Goal: Task Accomplishment & Management: Manage account settings

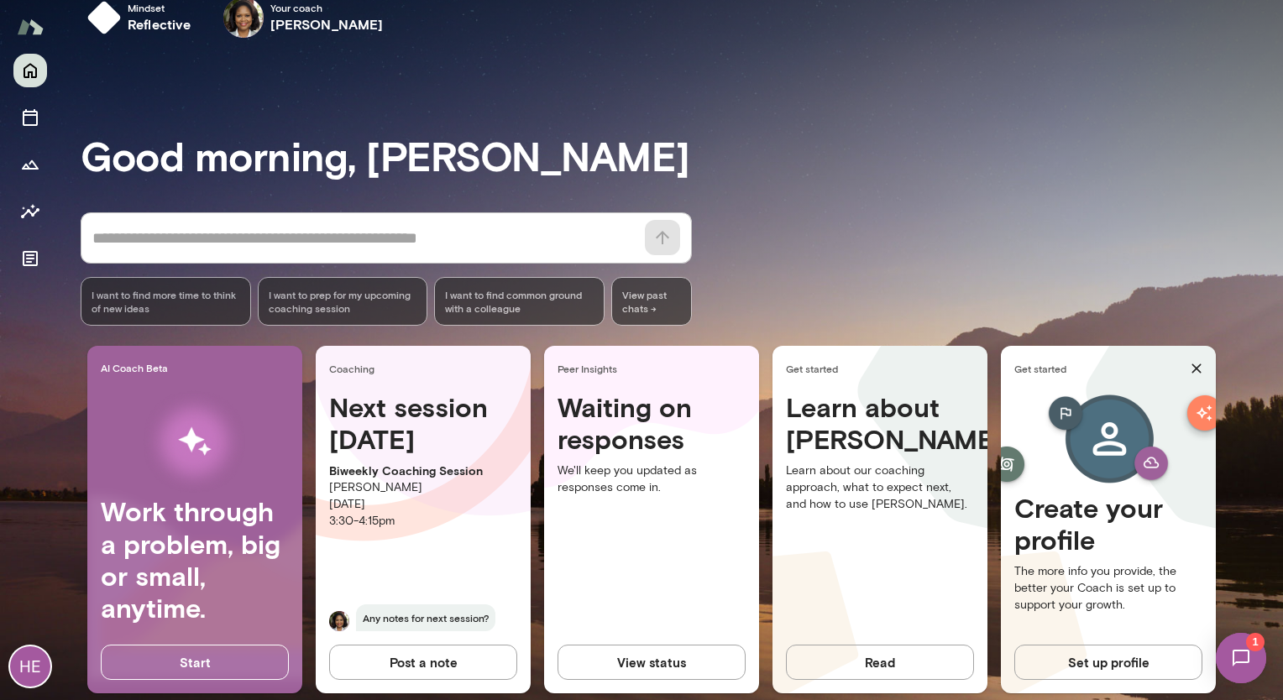
scroll to position [55, 0]
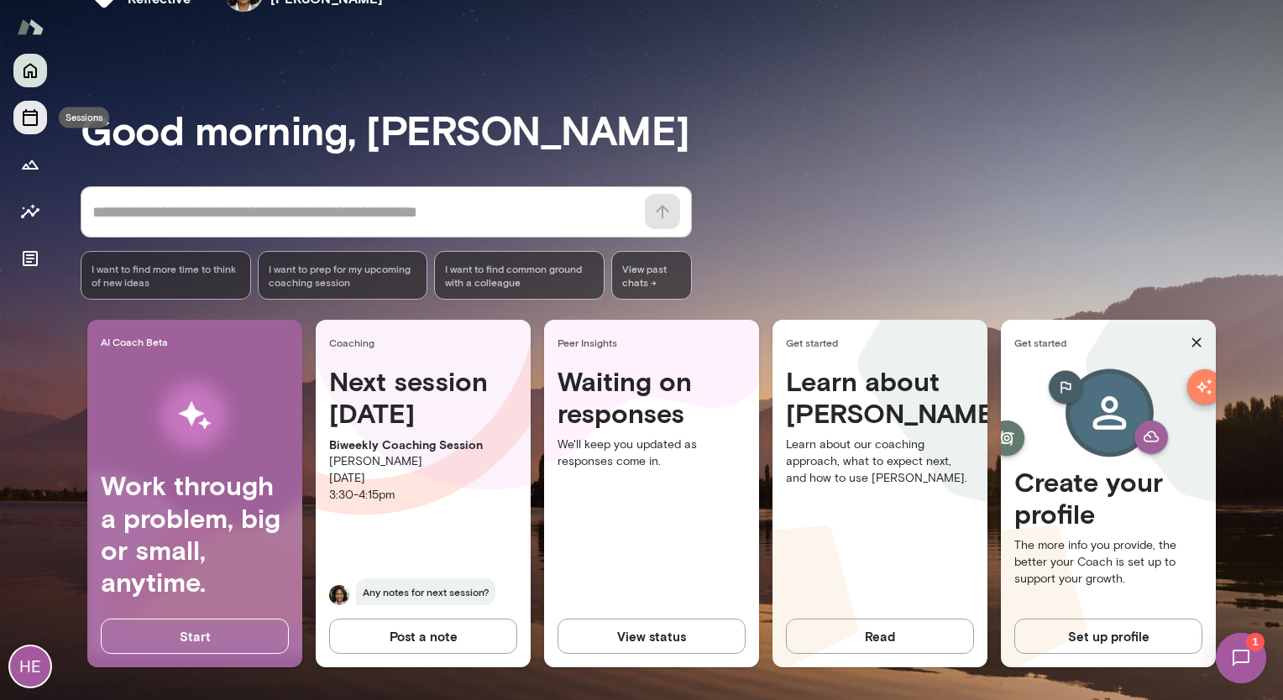
click at [28, 124] on icon "Sessions" at bounding box center [30, 117] width 15 height 17
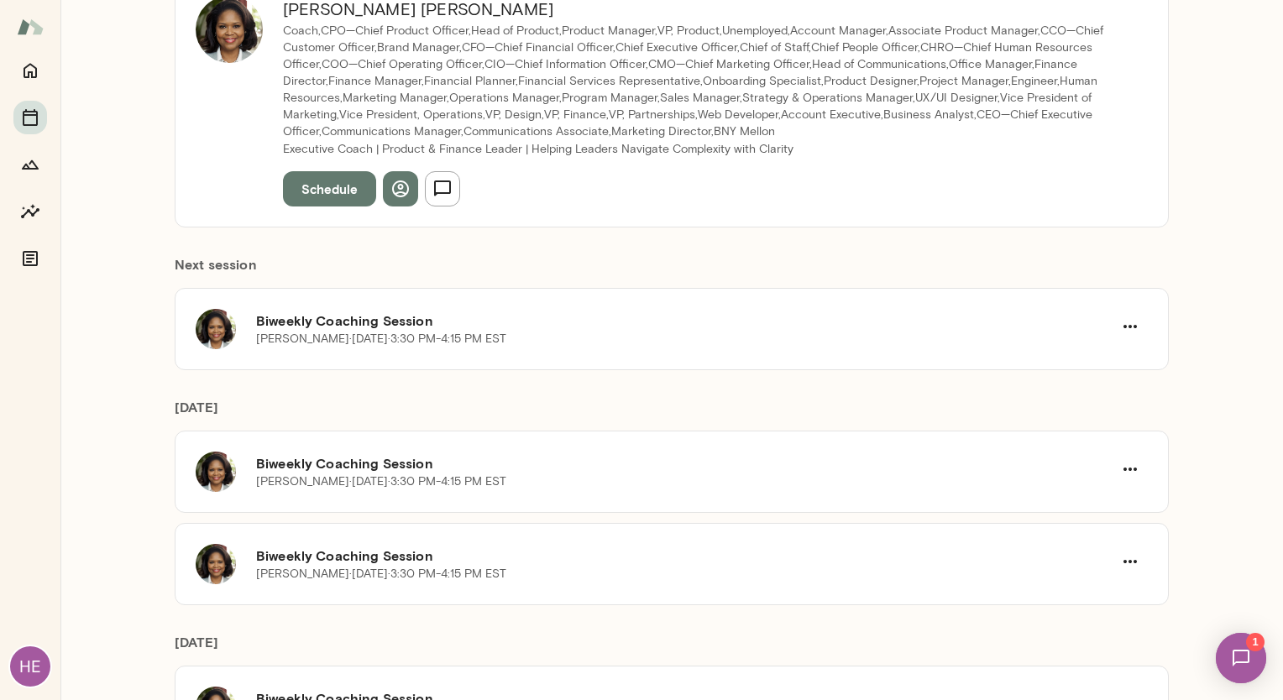
scroll to position [336, 0]
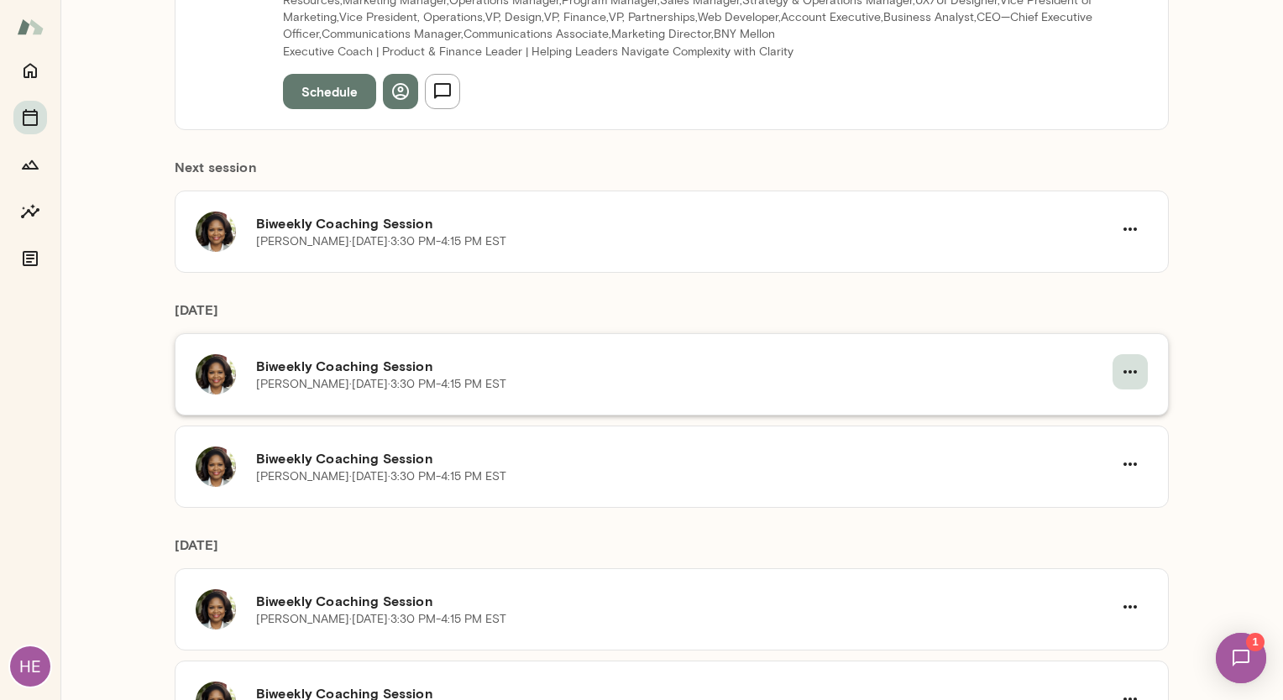
click at [1121, 371] on icon "button" at bounding box center [1130, 372] width 20 height 20
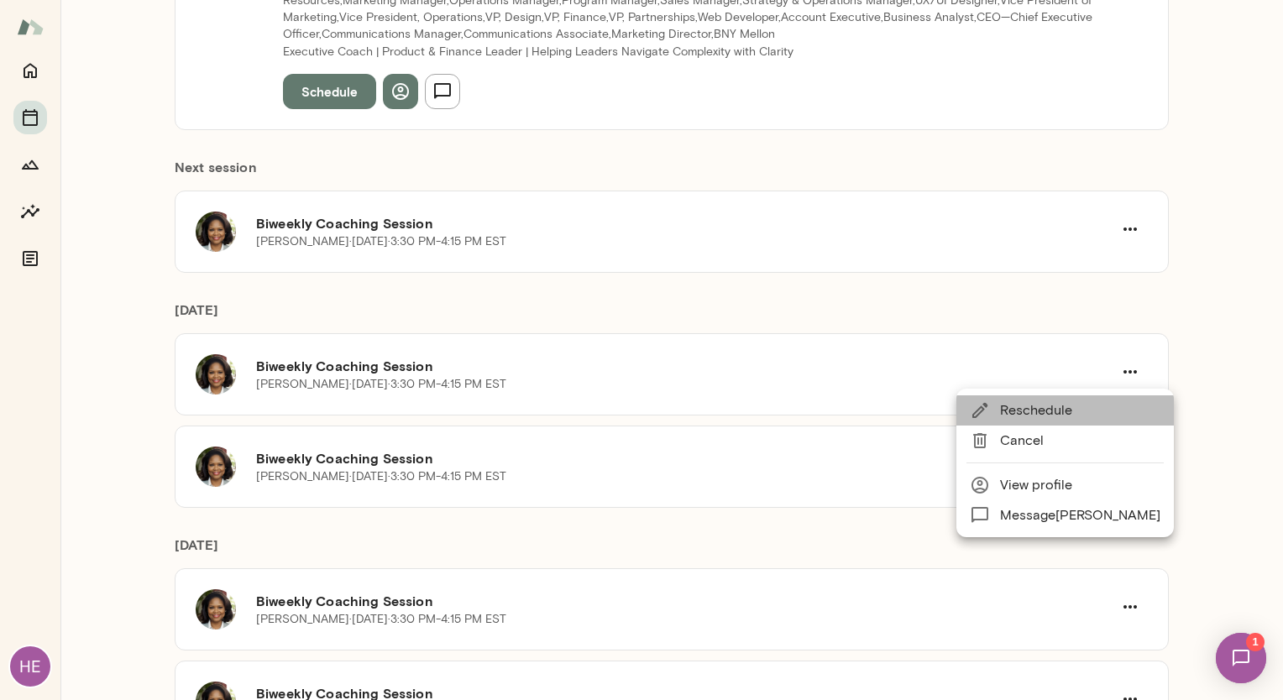
click at [1116, 403] on span "Reschedule" at bounding box center [1080, 410] width 160 height 20
